Goal: Browse casually

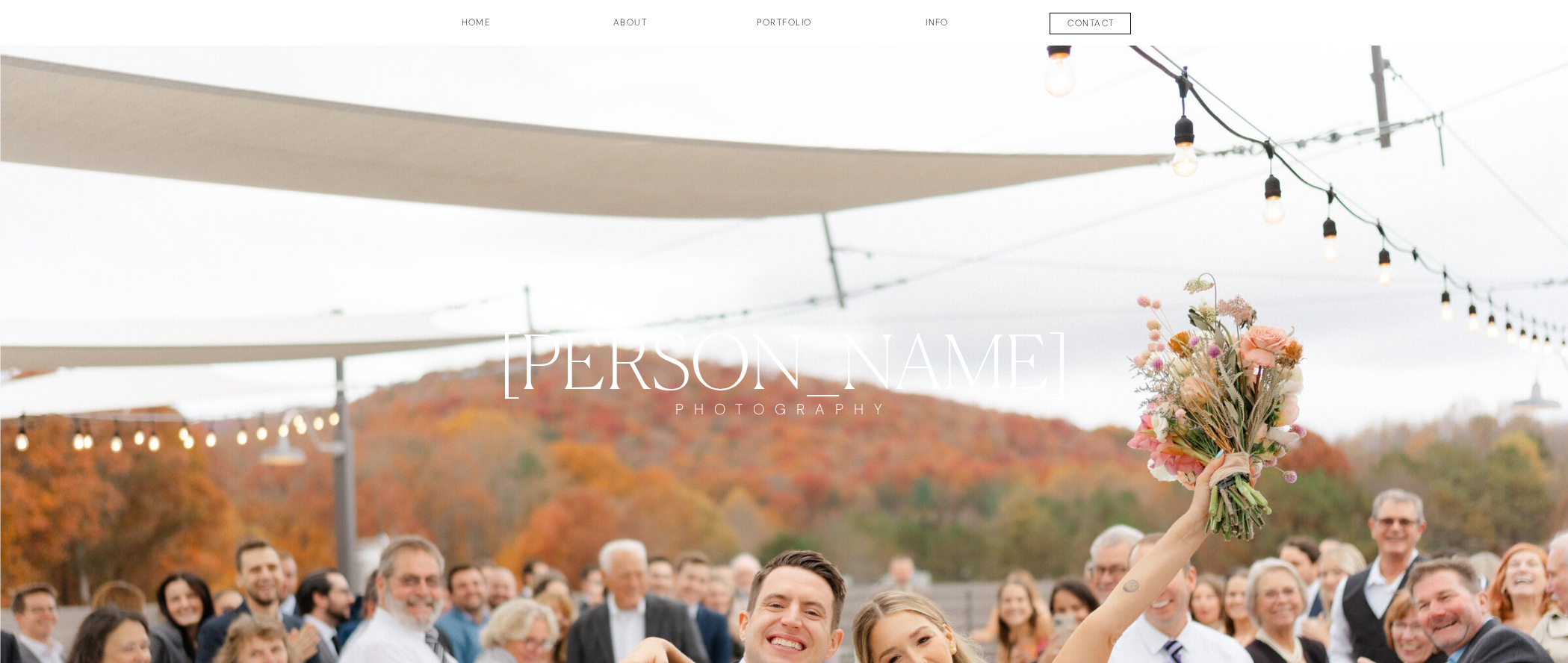
click at [940, 22] on h3 "INFO" at bounding box center [937, 28] width 74 height 26
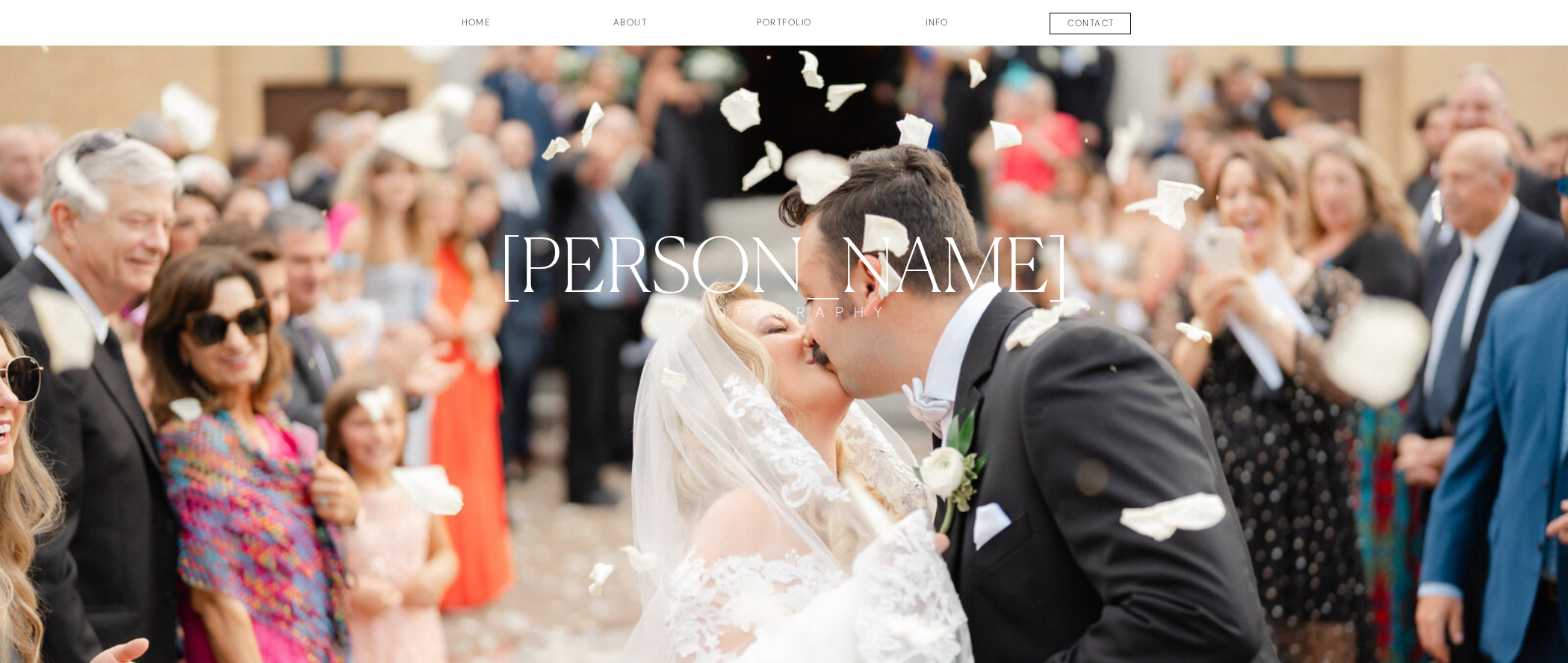
click at [782, 18] on h3 "Portfolio" at bounding box center [784, 28] width 111 height 26
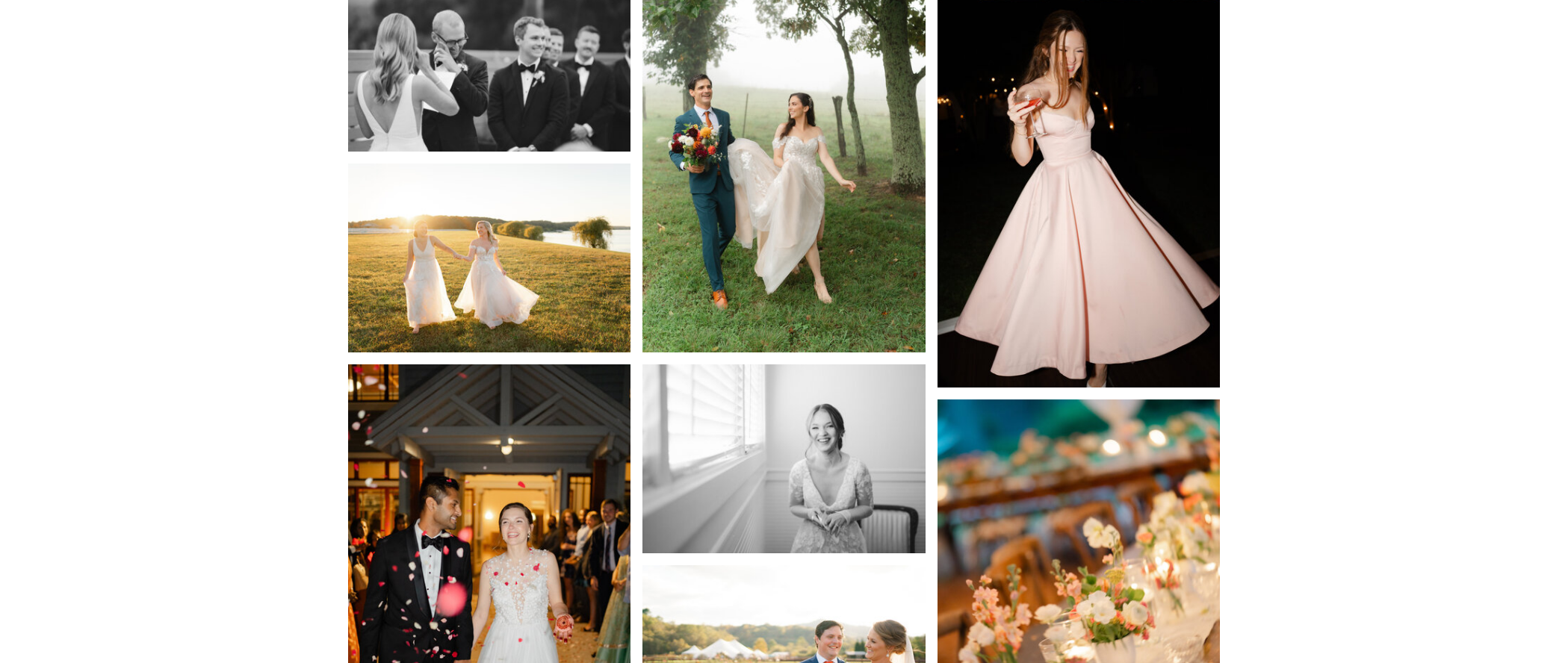
scroll to position [3275, 0]
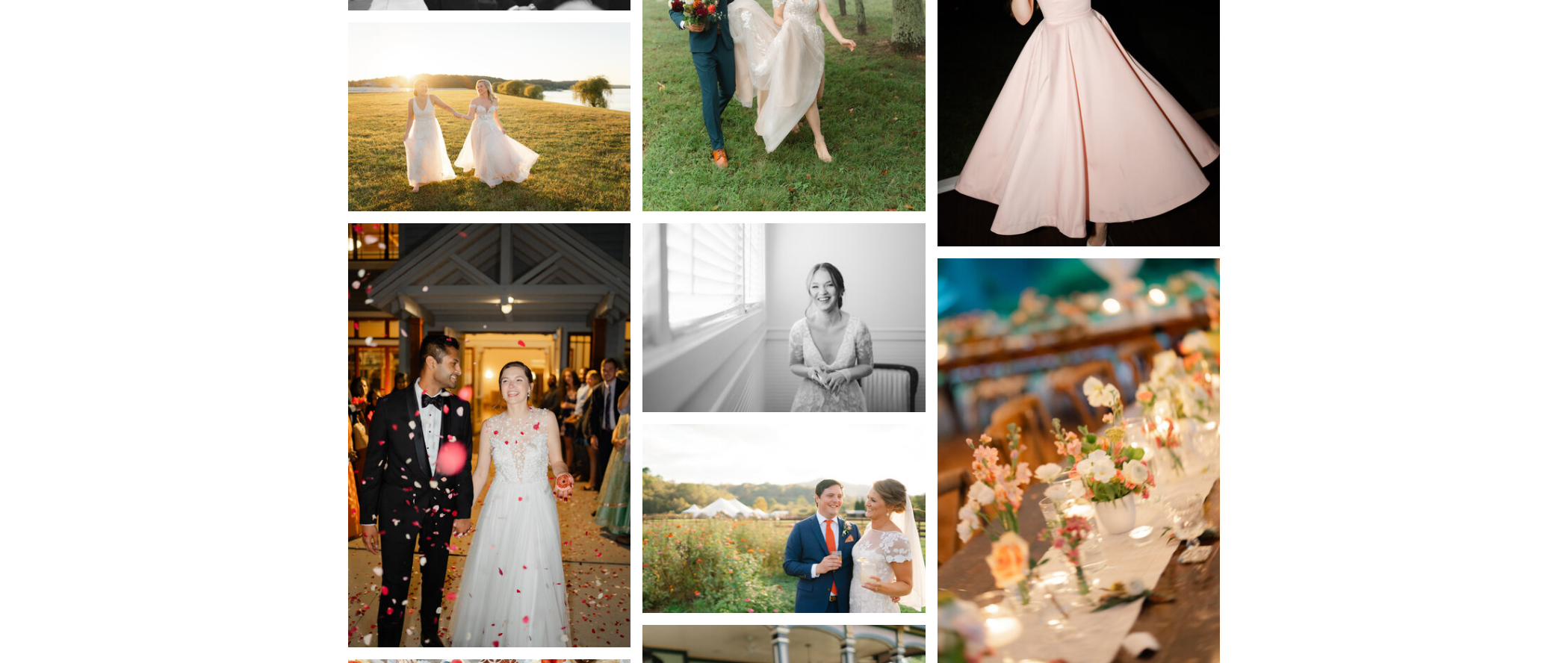
click at [432, 175] on img at bounding box center [489, 117] width 283 height 189
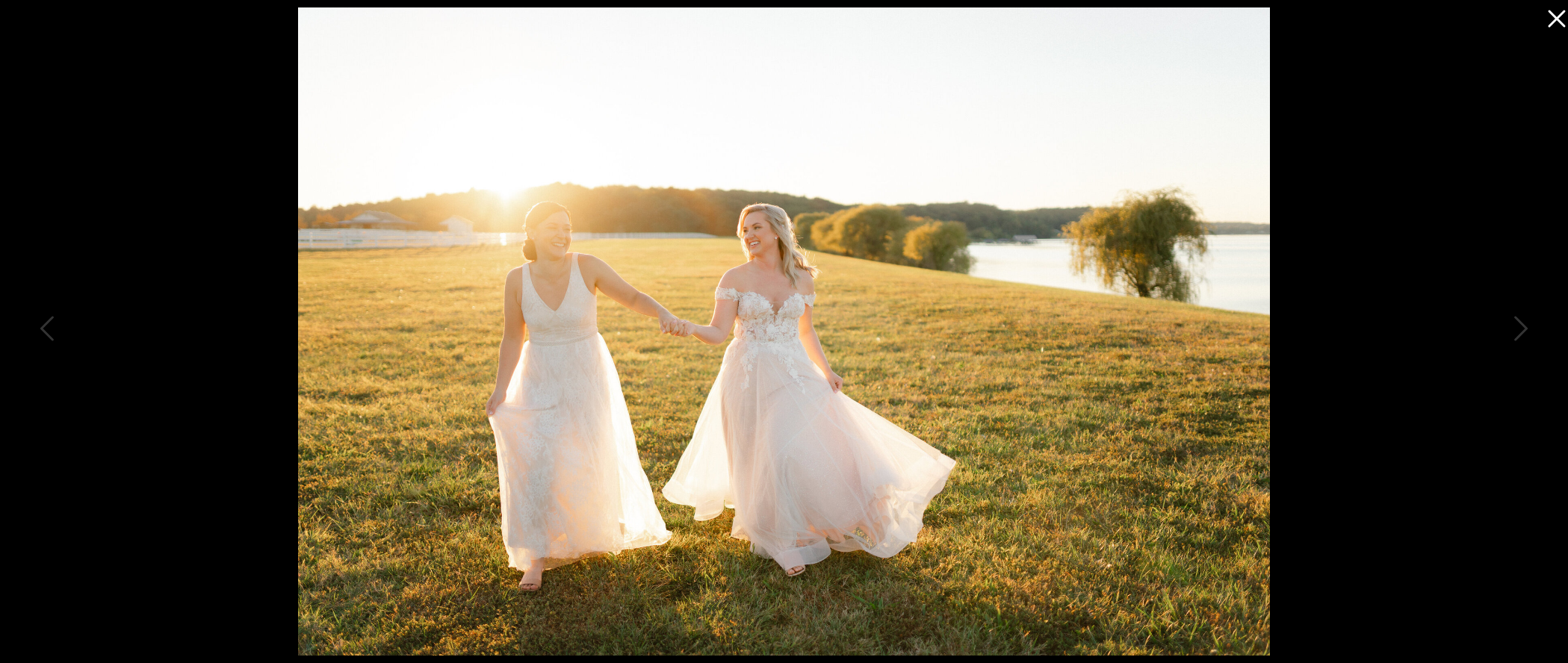
click at [1556, 17] on icon at bounding box center [1556, 19] width 17 height 17
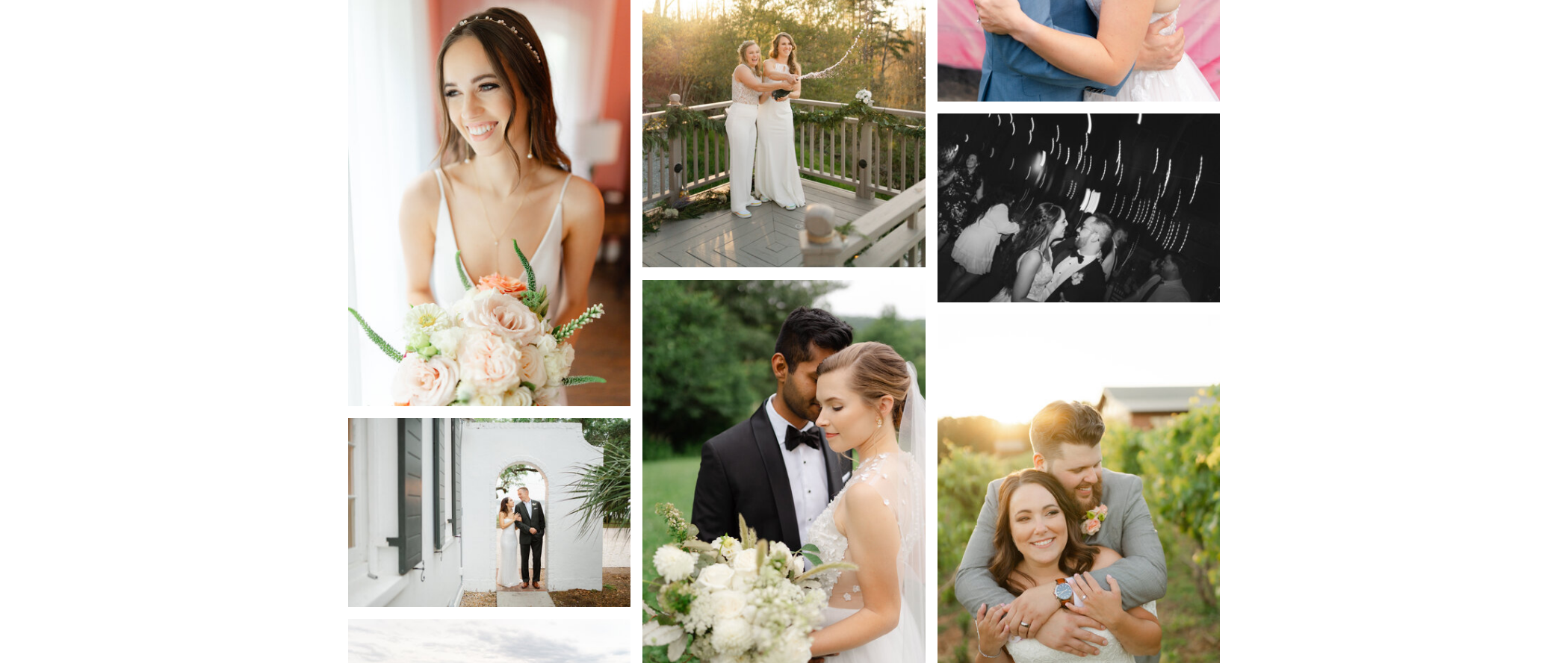
scroll to position [10056, 0]
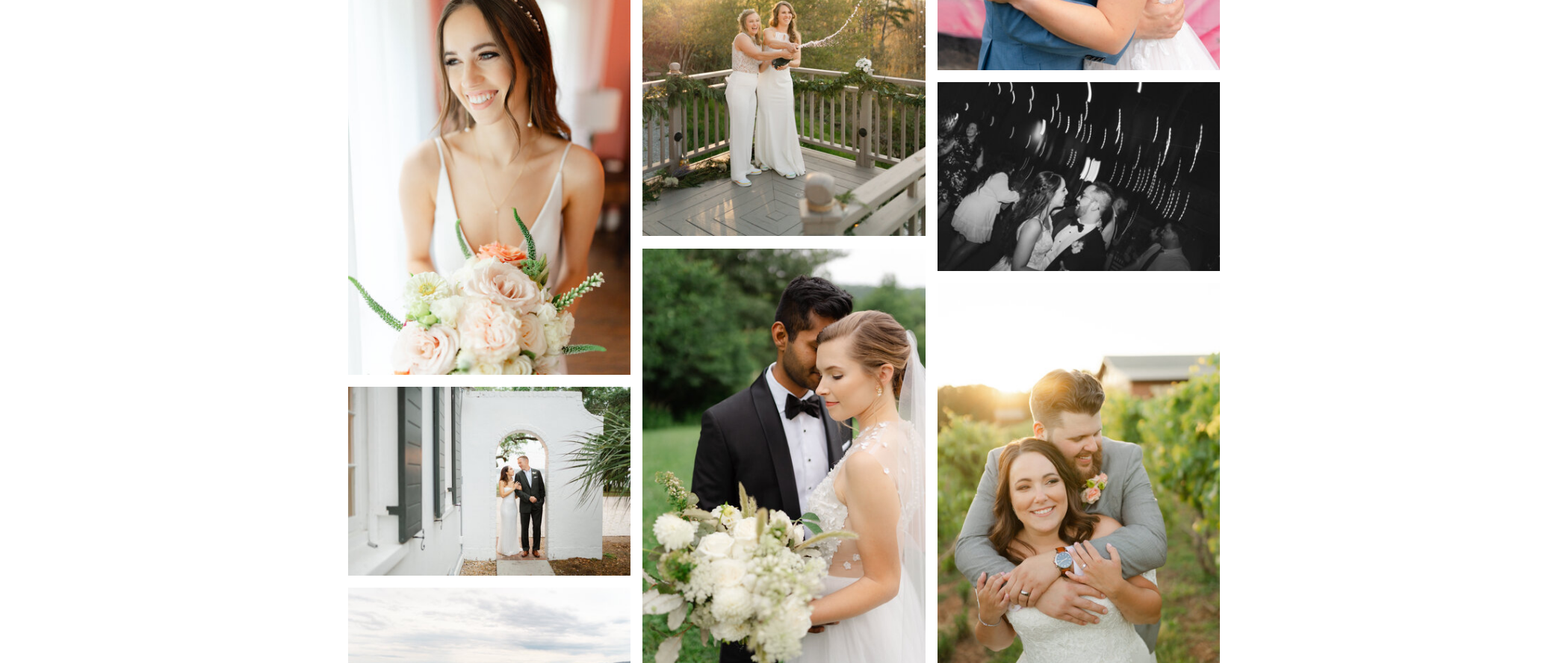
click at [784, 190] on img at bounding box center [783, 25] width 283 height 424
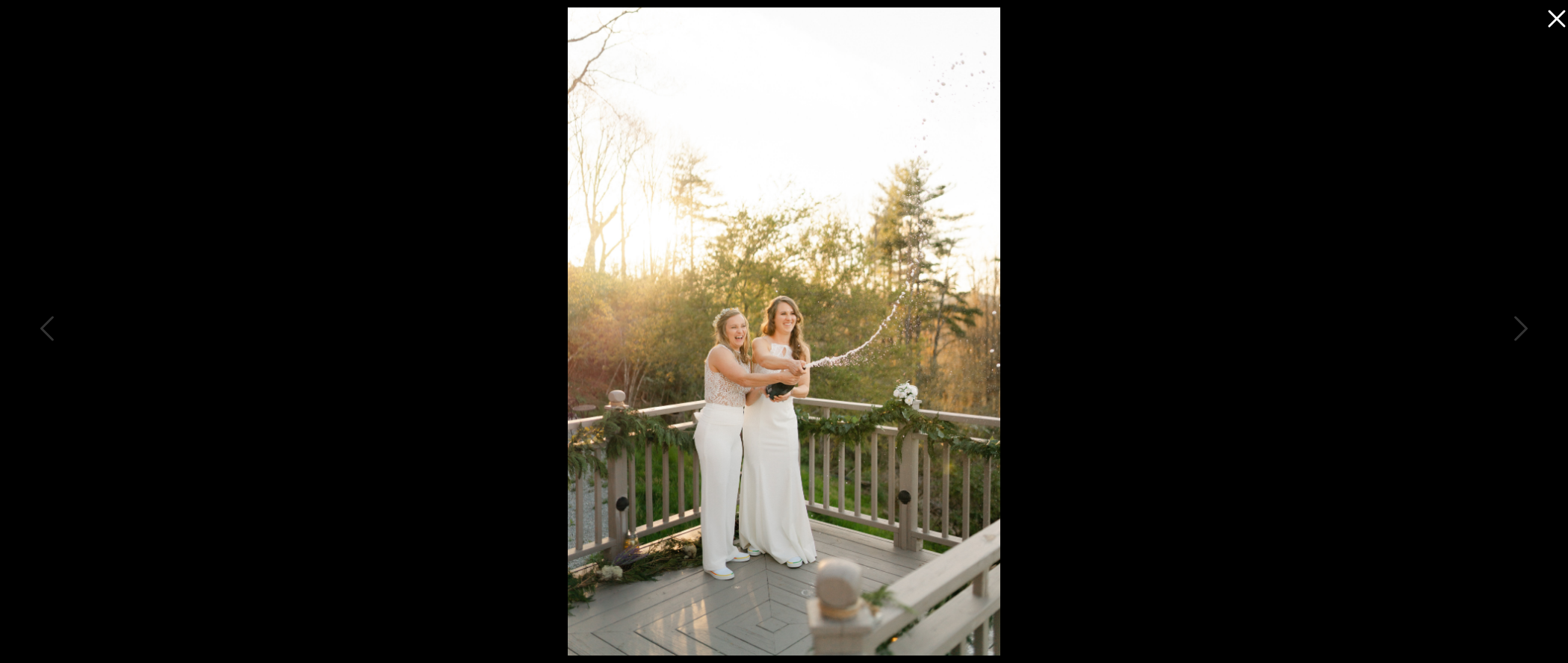
click at [1559, 18] on icon at bounding box center [1553, 15] width 30 height 30
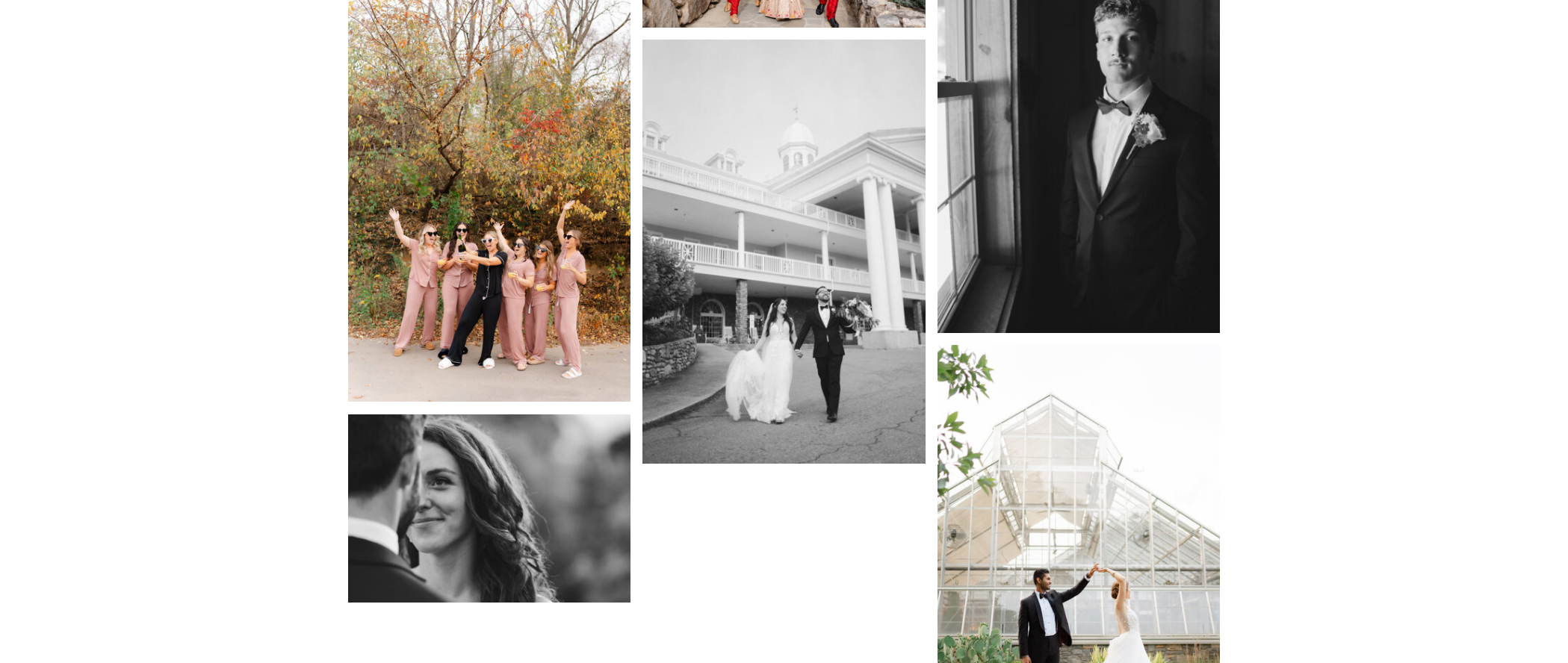
scroll to position [15778, 0]
